Goal: Find specific page/section: Find specific page/section

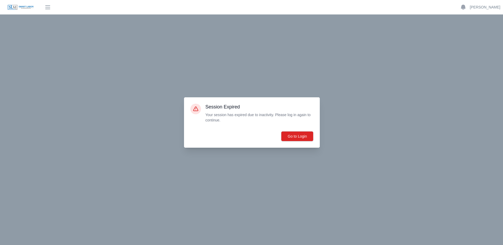
scroll to position [408, 0]
drag, startPoint x: 294, startPoint y: 138, endPoint x: 293, endPoint y: 134, distance: 4.0
click at [291, 134] on button "Go to Login" at bounding box center [297, 136] width 32 height 10
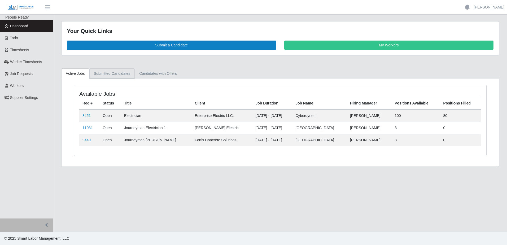
click at [120, 69] on link "Submitted Candidates" at bounding box center [112, 73] width 46 height 10
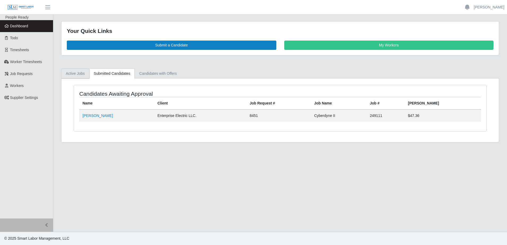
click at [77, 72] on link "Active Jobs" at bounding box center [75, 73] width 28 height 10
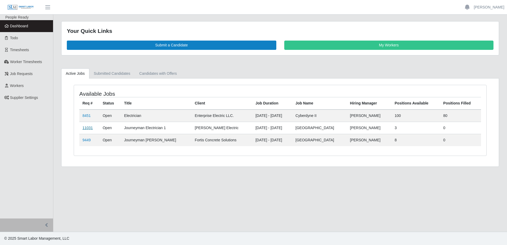
click at [83, 130] on link "11031" at bounding box center [87, 128] width 10 height 4
